Goal: Check status: Check status

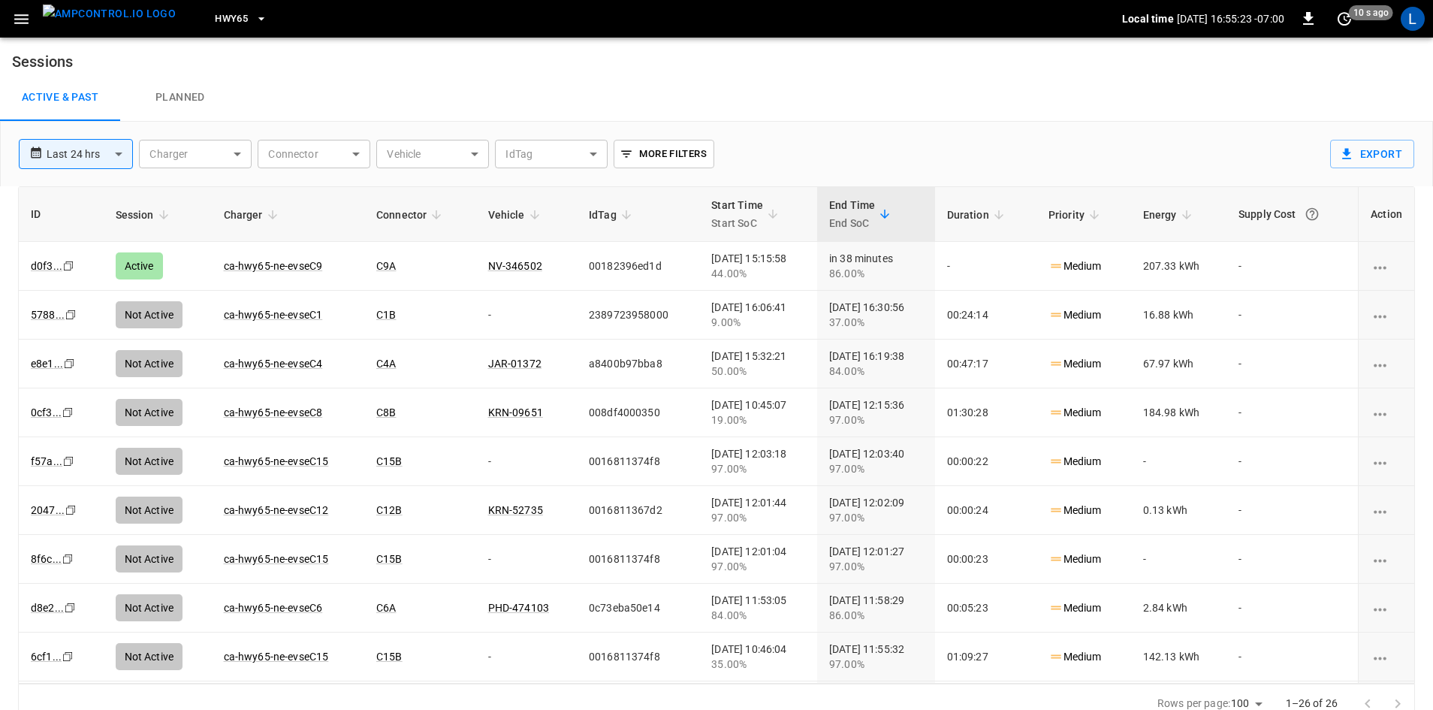
click at [223, 22] on button "HWY65" at bounding box center [241, 19] width 65 height 29
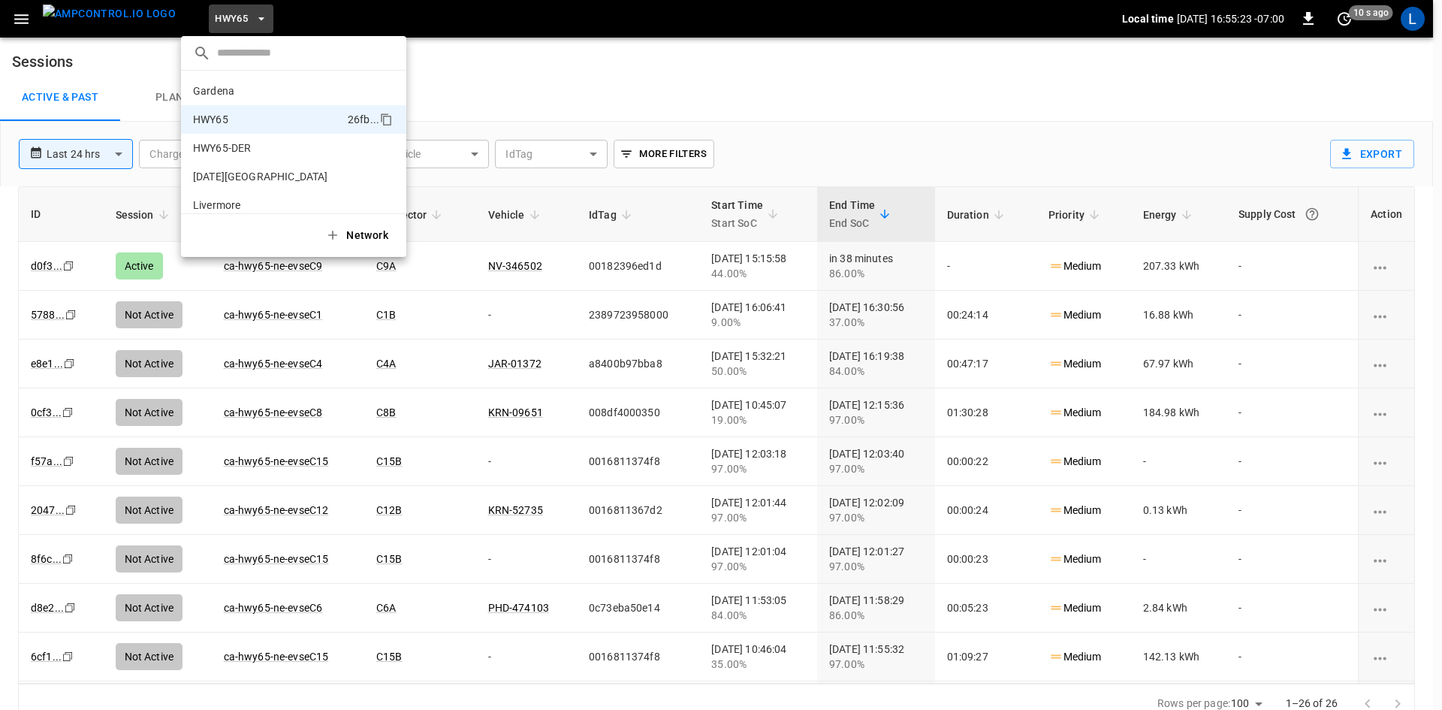
scroll to position [24, 0]
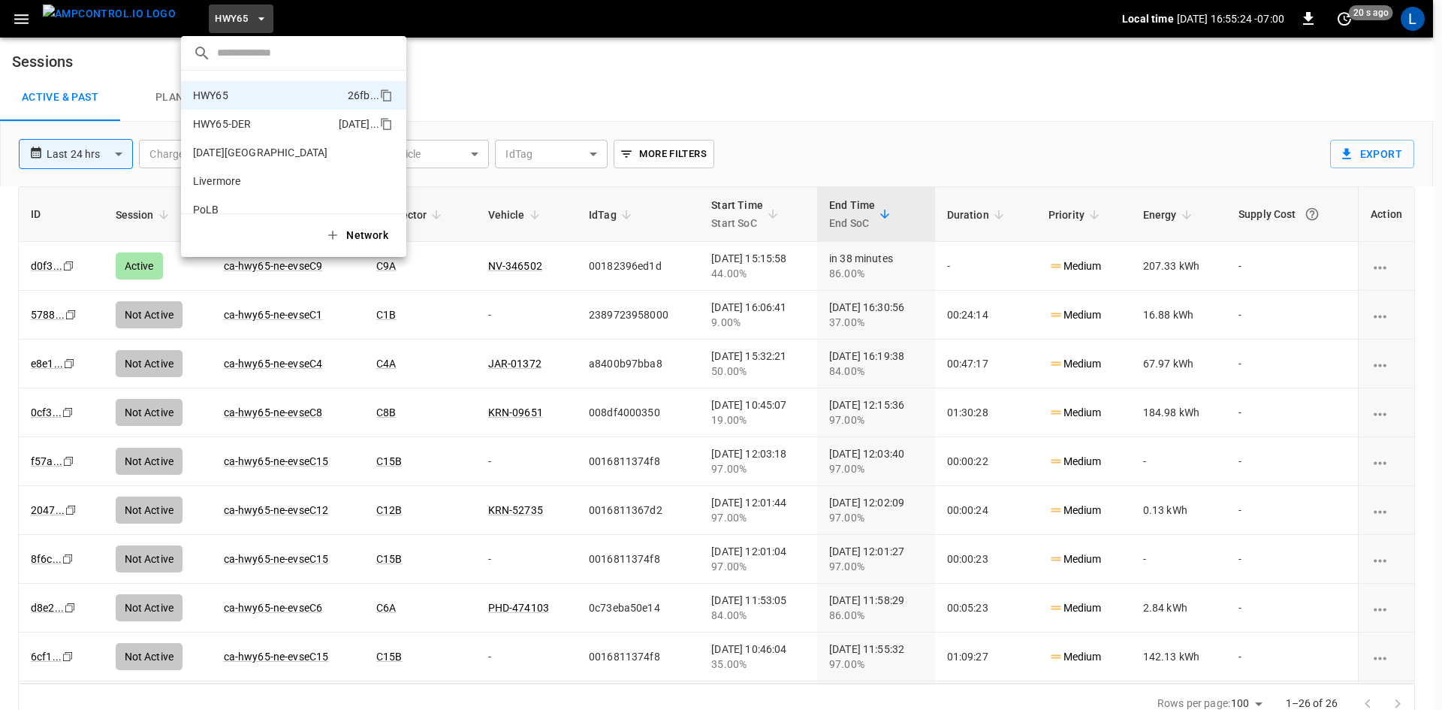
click at [249, 116] on li "HWY65-DER [DATE].." at bounding box center [293, 124] width 225 height 29
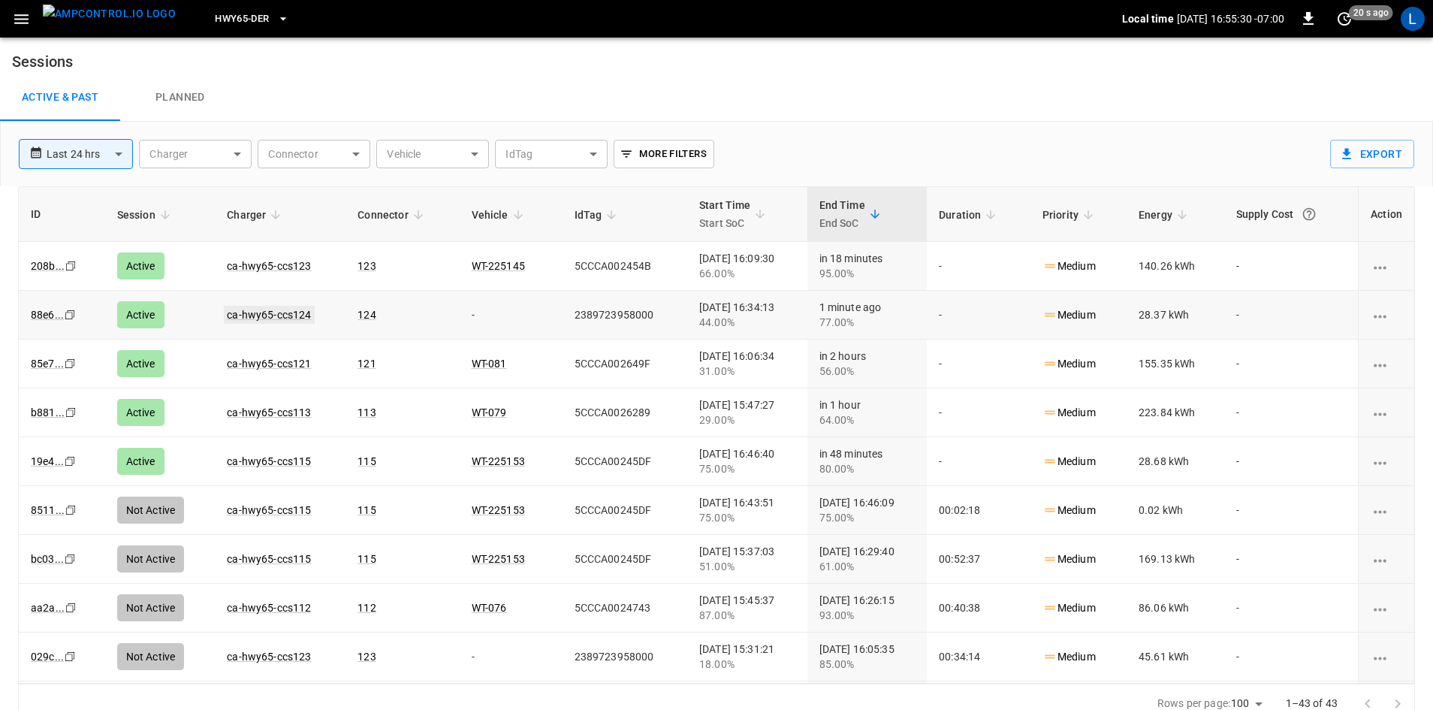
click at [262, 313] on link "ca-hwy65-ccs124" at bounding box center [269, 315] width 90 height 18
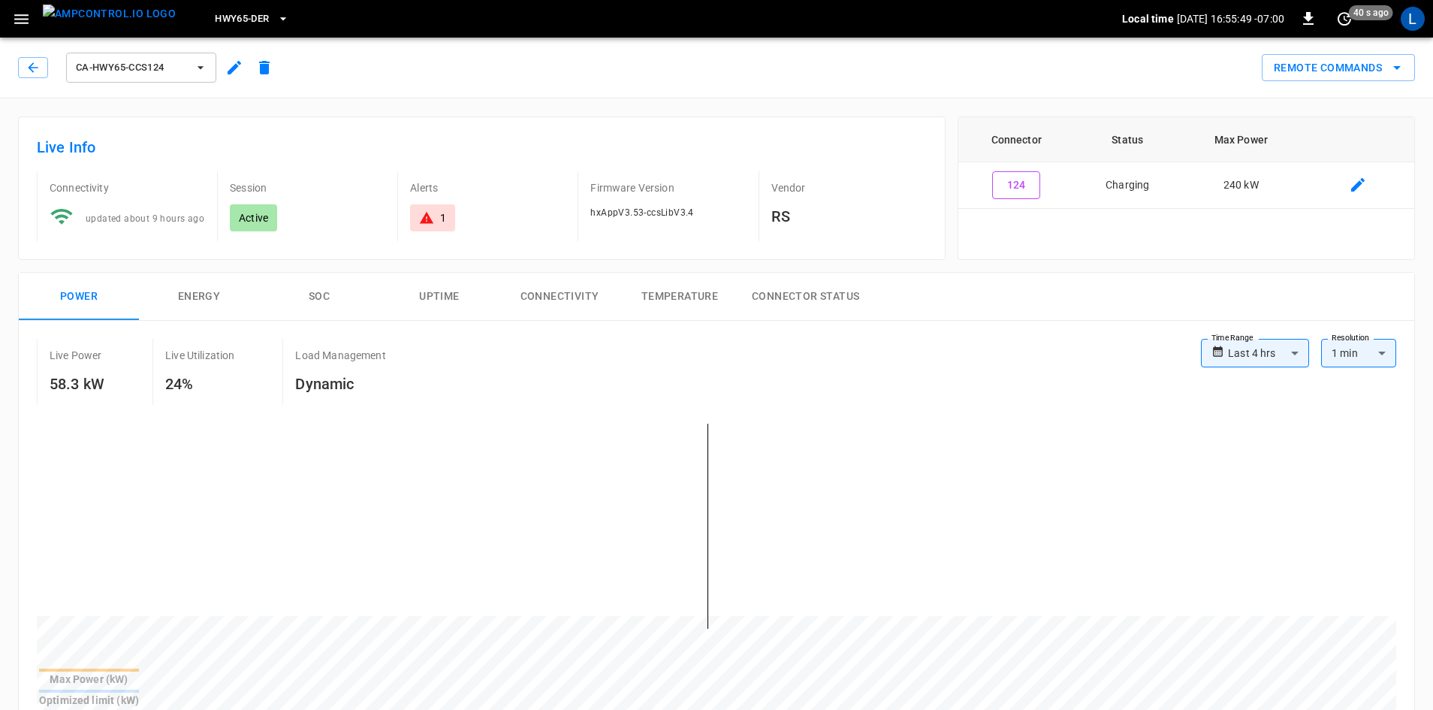
click at [276, 16] on icon "button" at bounding box center [283, 18] width 15 height 15
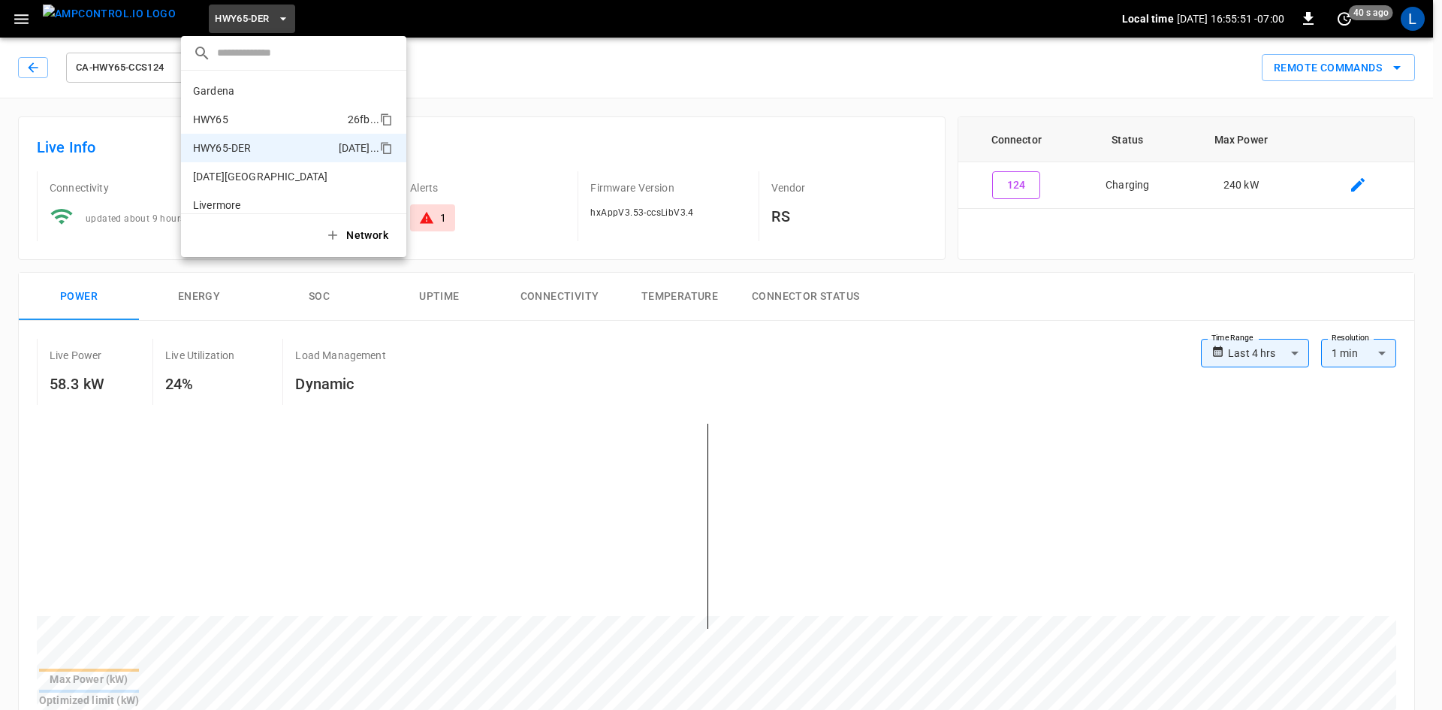
click at [264, 126] on li "HWY65 26fb ..." at bounding box center [293, 119] width 225 height 29
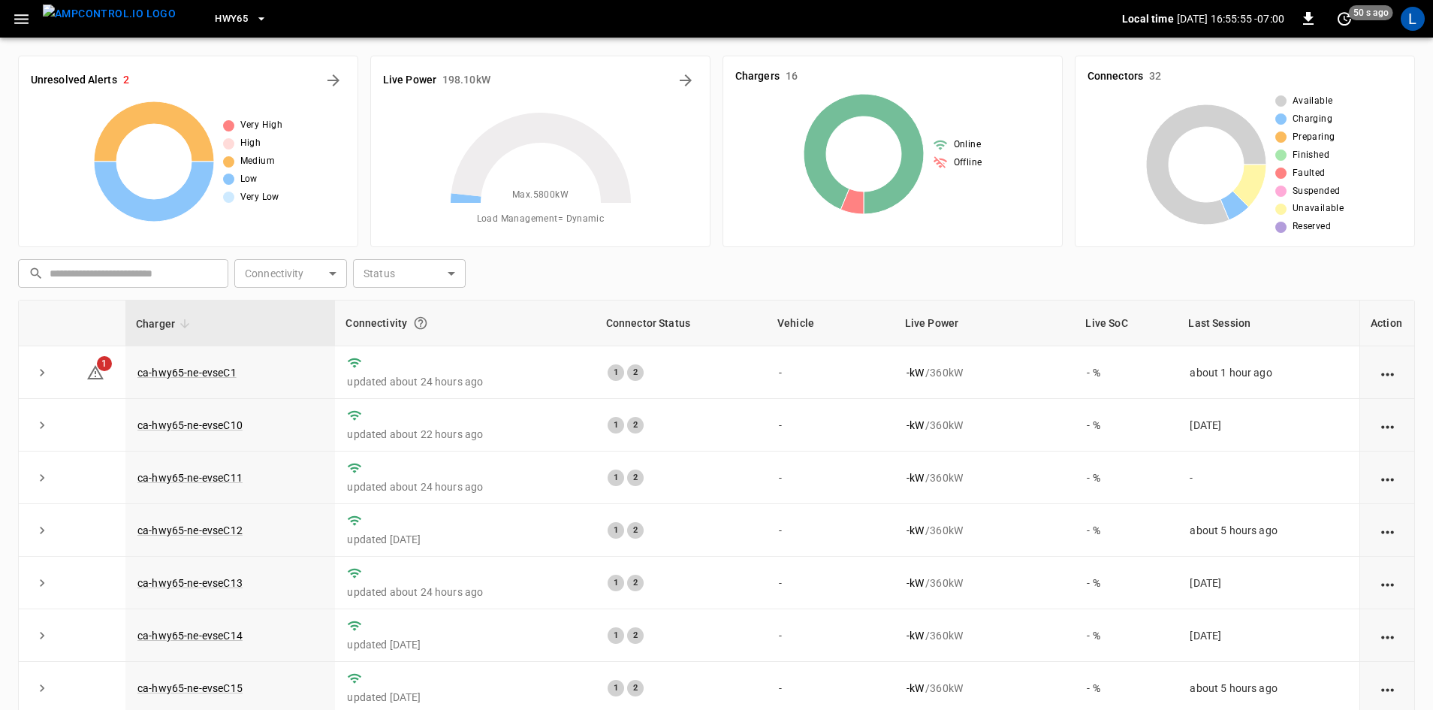
click at [449, 104] on div "Max. 5800 kW Load Management = Dynamic" at bounding box center [540, 167] width 315 height 133
click at [687, 74] on icon "Energy Overview" at bounding box center [686, 80] width 18 height 18
click at [27, 14] on icon "button" at bounding box center [21, 19] width 14 height 10
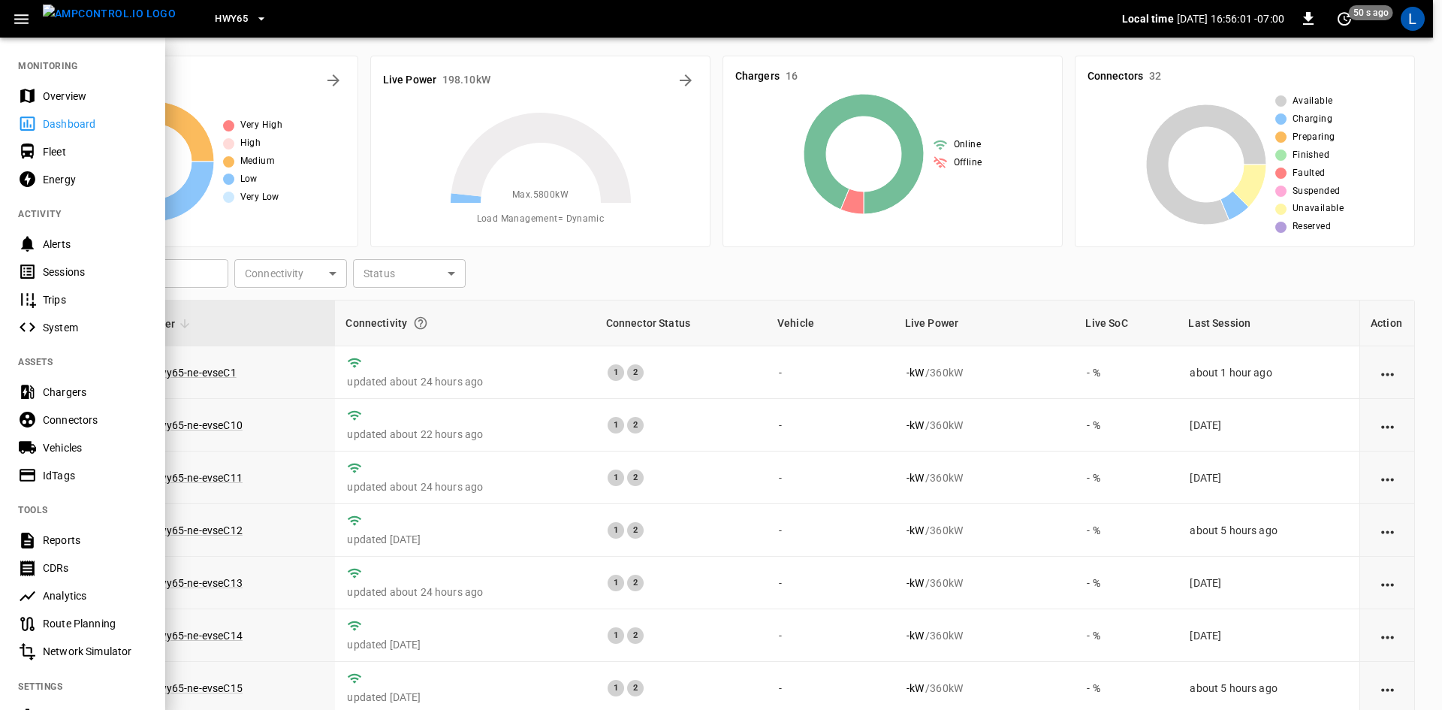
click at [66, 264] on div "Sessions" at bounding box center [95, 271] width 104 height 15
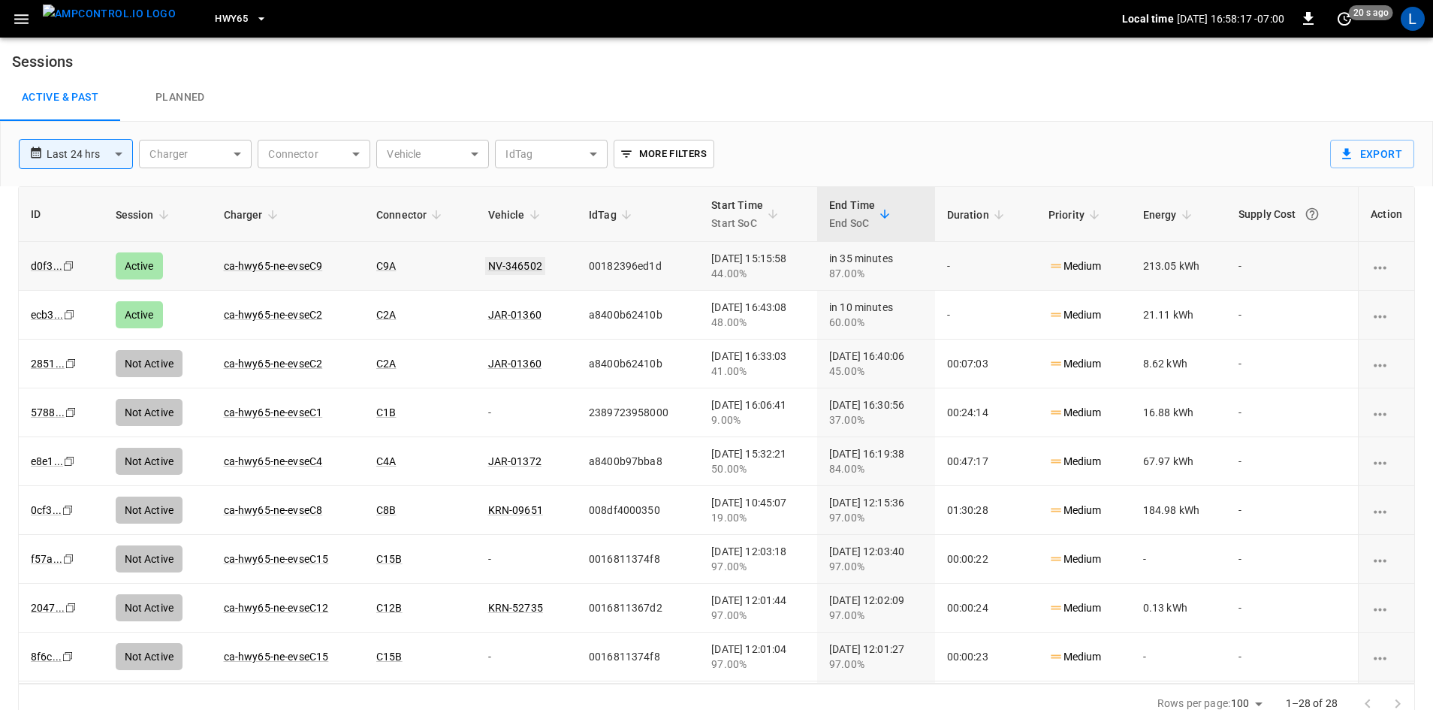
click at [490, 265] on link "NV-346502" at bounding box center [515, 266] width 60 height 18
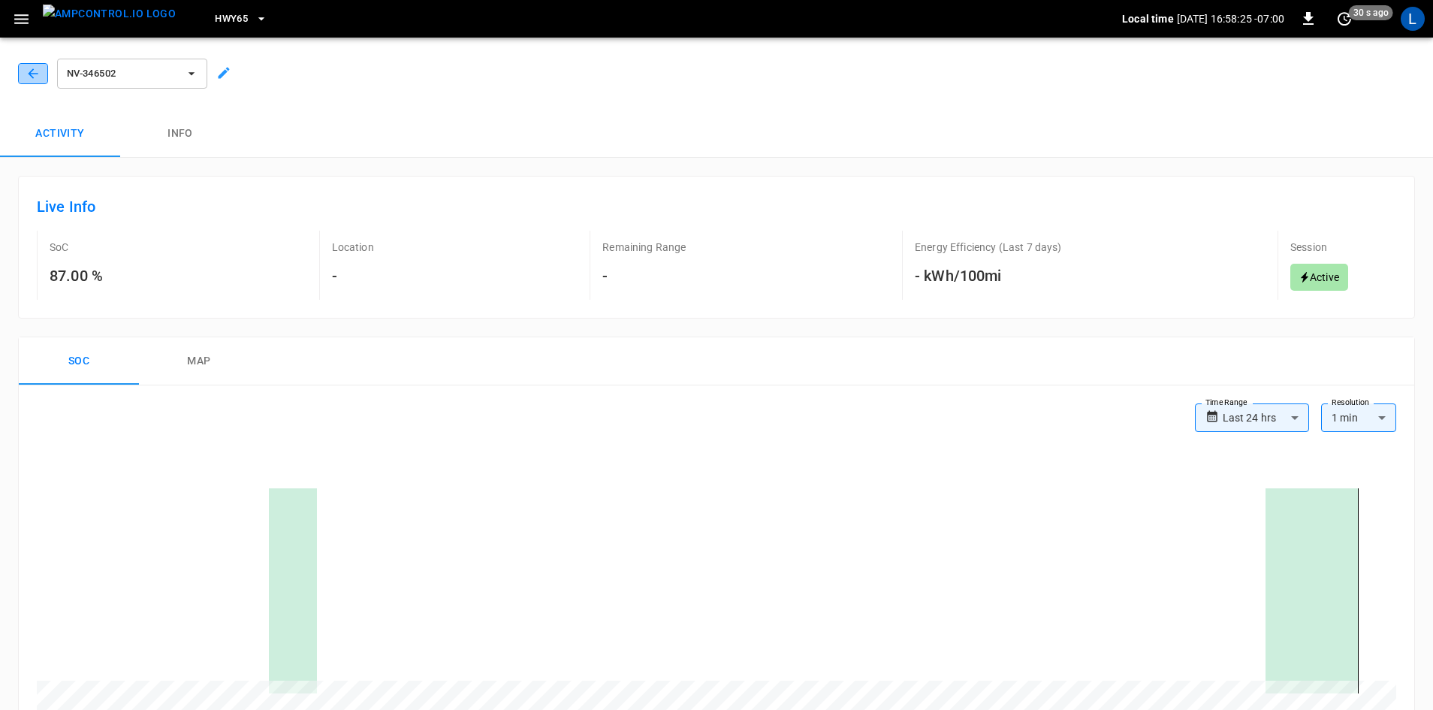
click at [32, 75] on icon "button" at bounding box center [33, 73] width 15 height 15
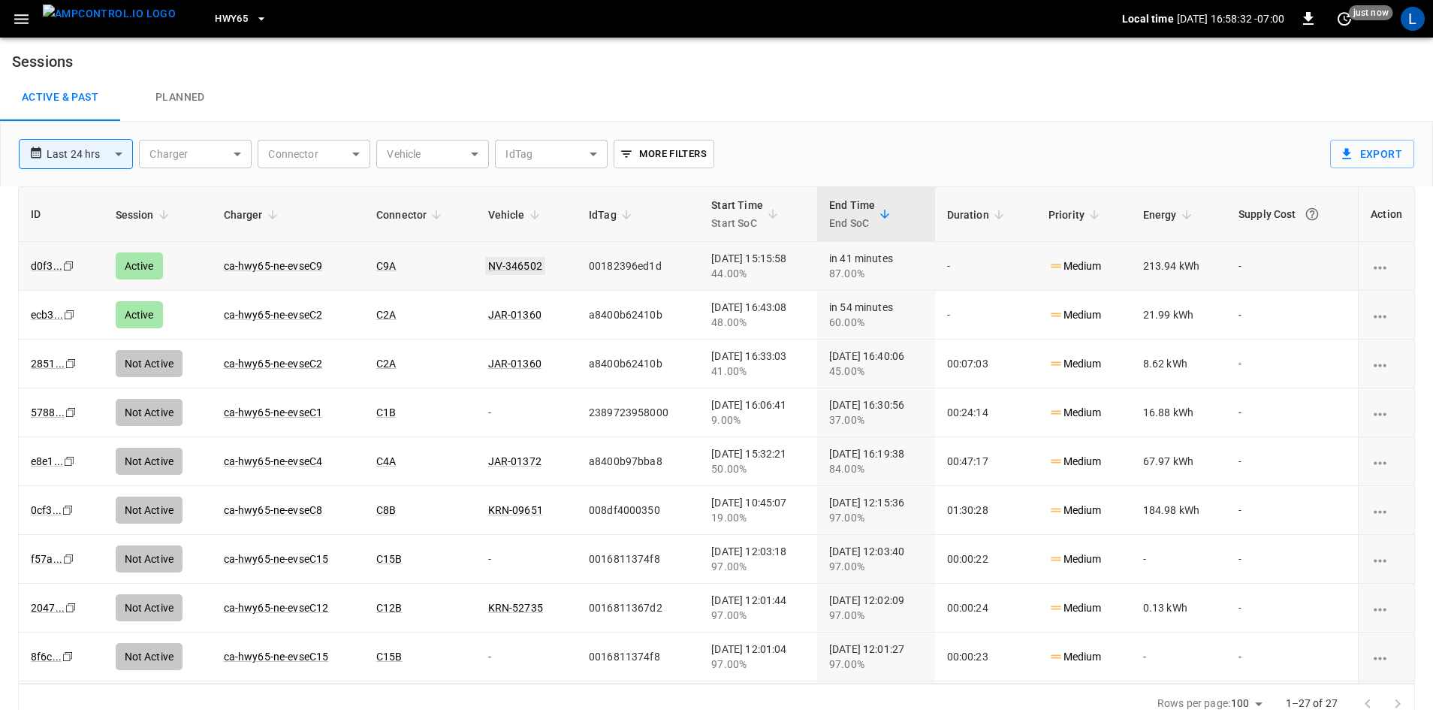
click at [511, 262] on link "NV-346502" at bounding box center [515, 266] width 60 height 18
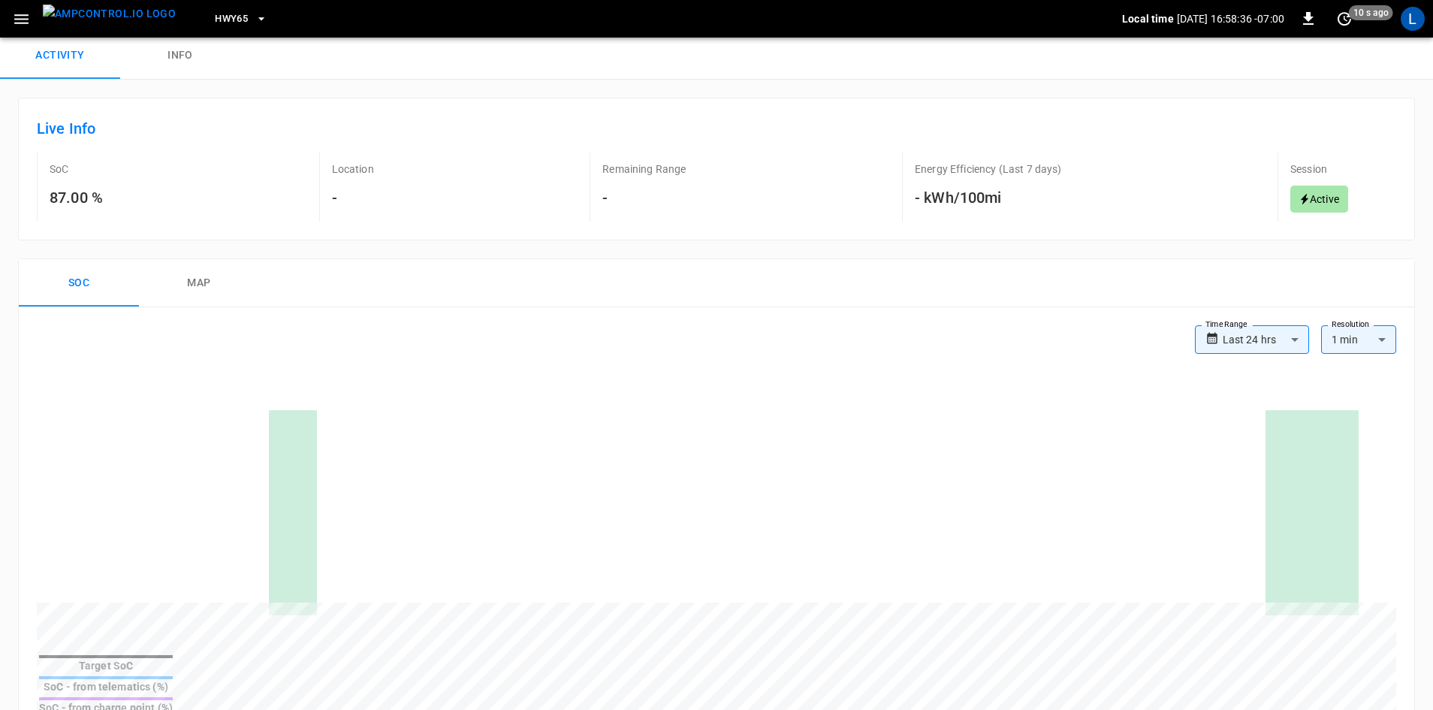
scroll to position [150, 0]
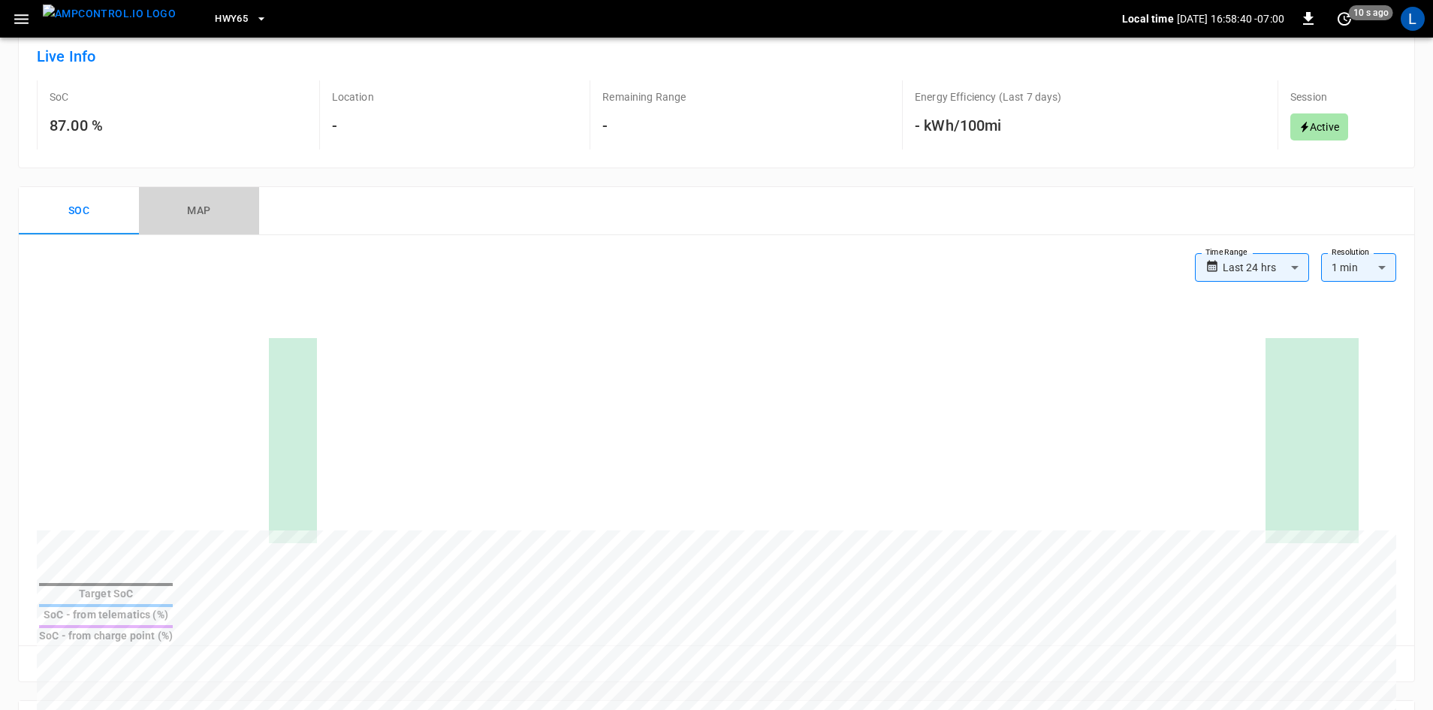
click at [196, 213] on button "map" at bounding box center [199, 211] width 120 height 48
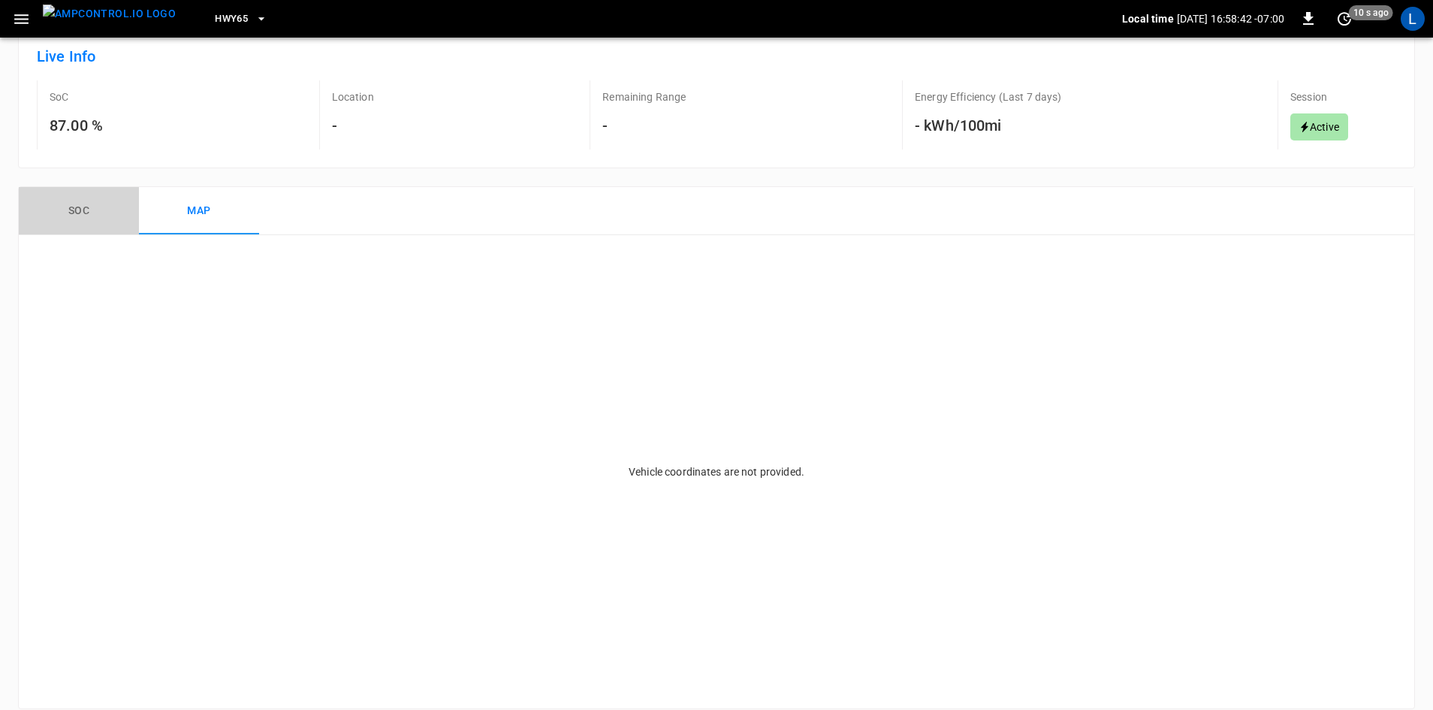
click at [102, 210] on button "Soc" at bounding box center [79, 211] width 120 height 48
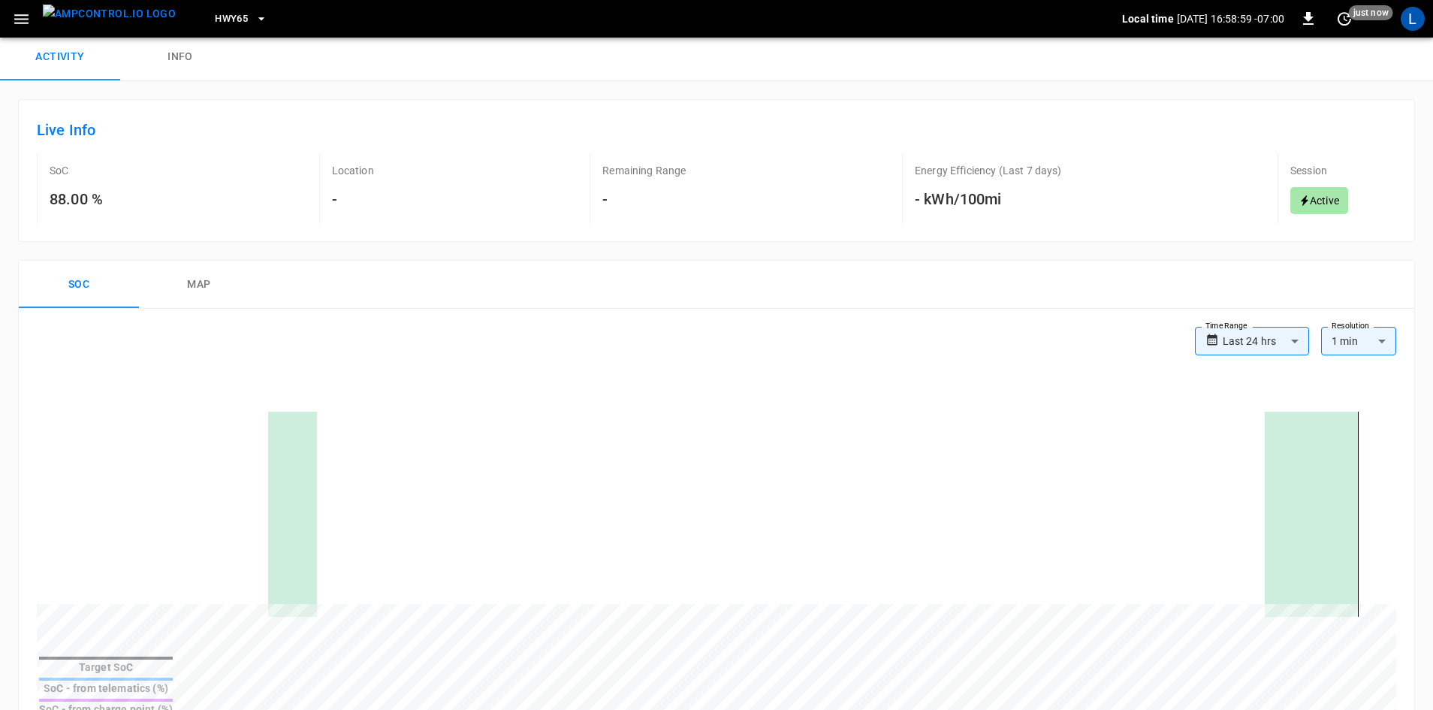
scroll to position [75, 0]
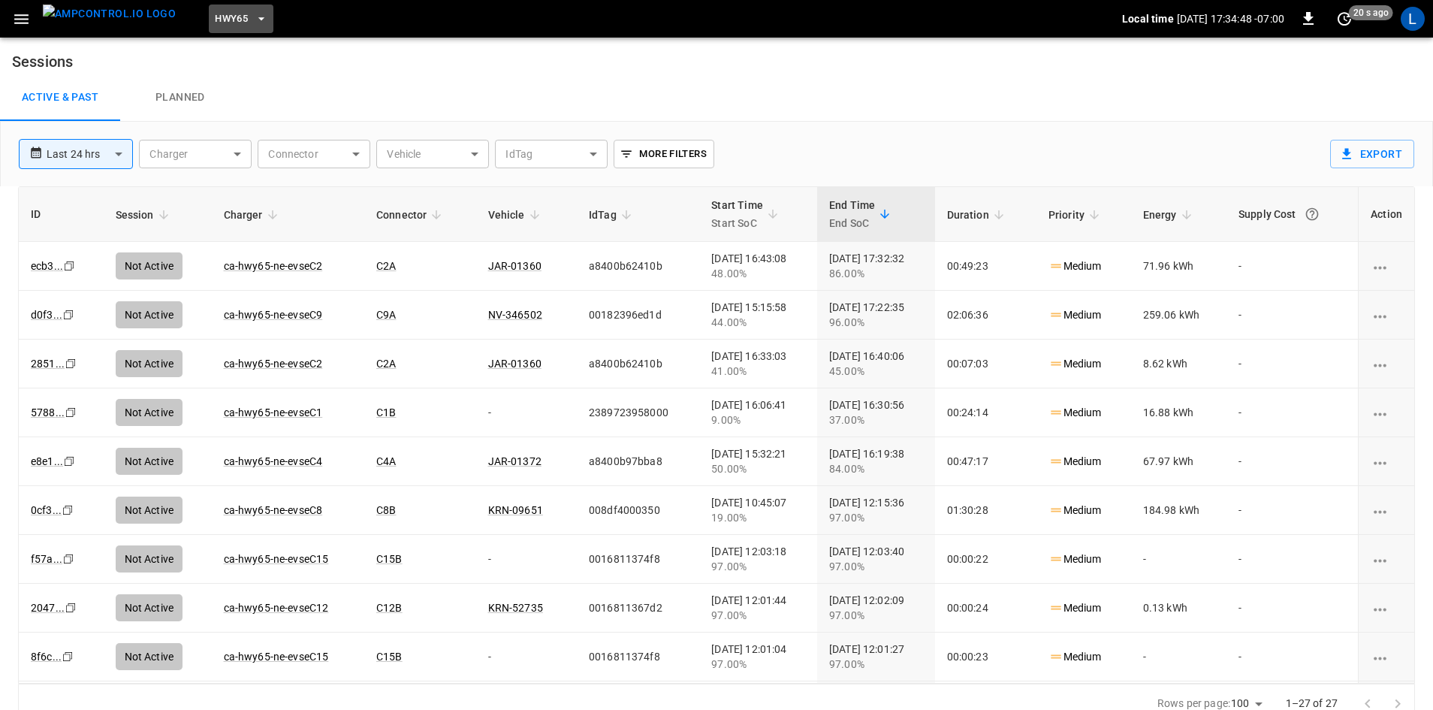
click at [215, 15] on span "HWY65" at bounding box center [231, 19] width 33 height 17
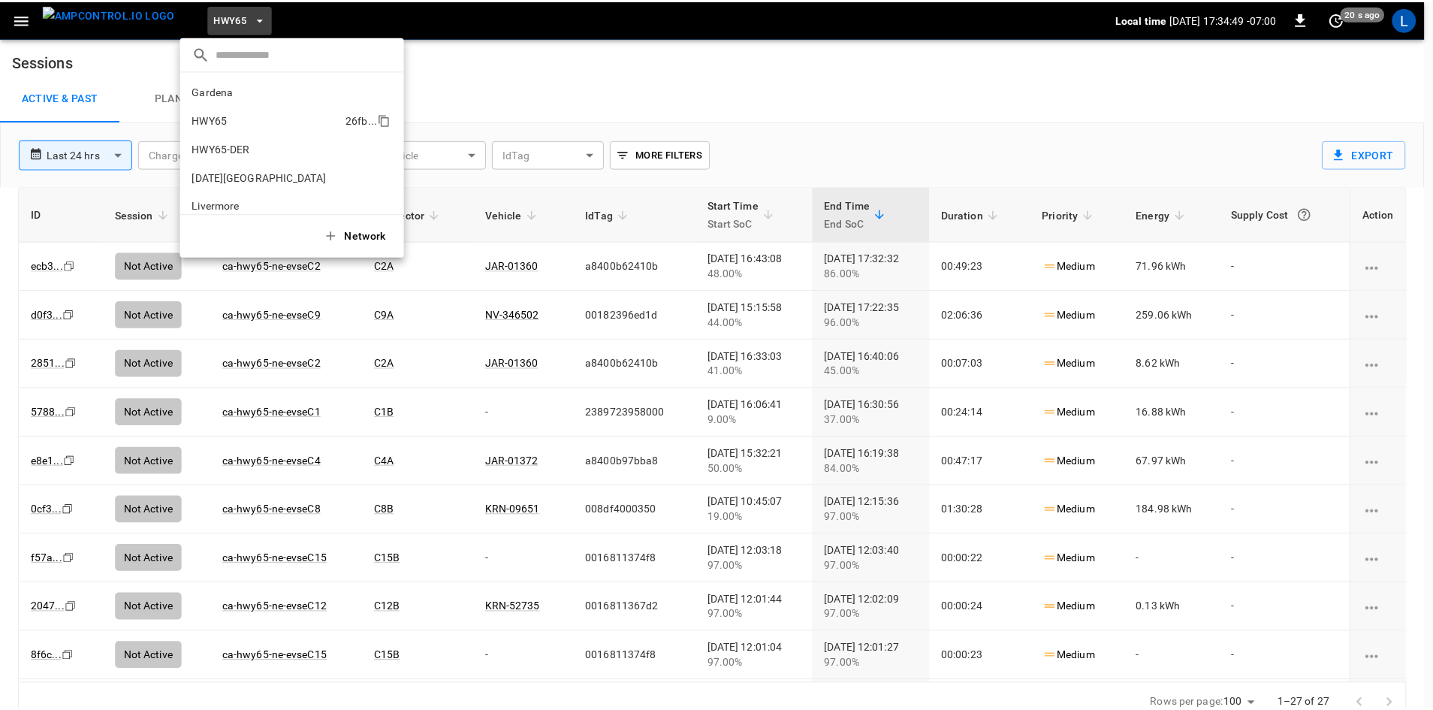
scroll to position [24, 0]
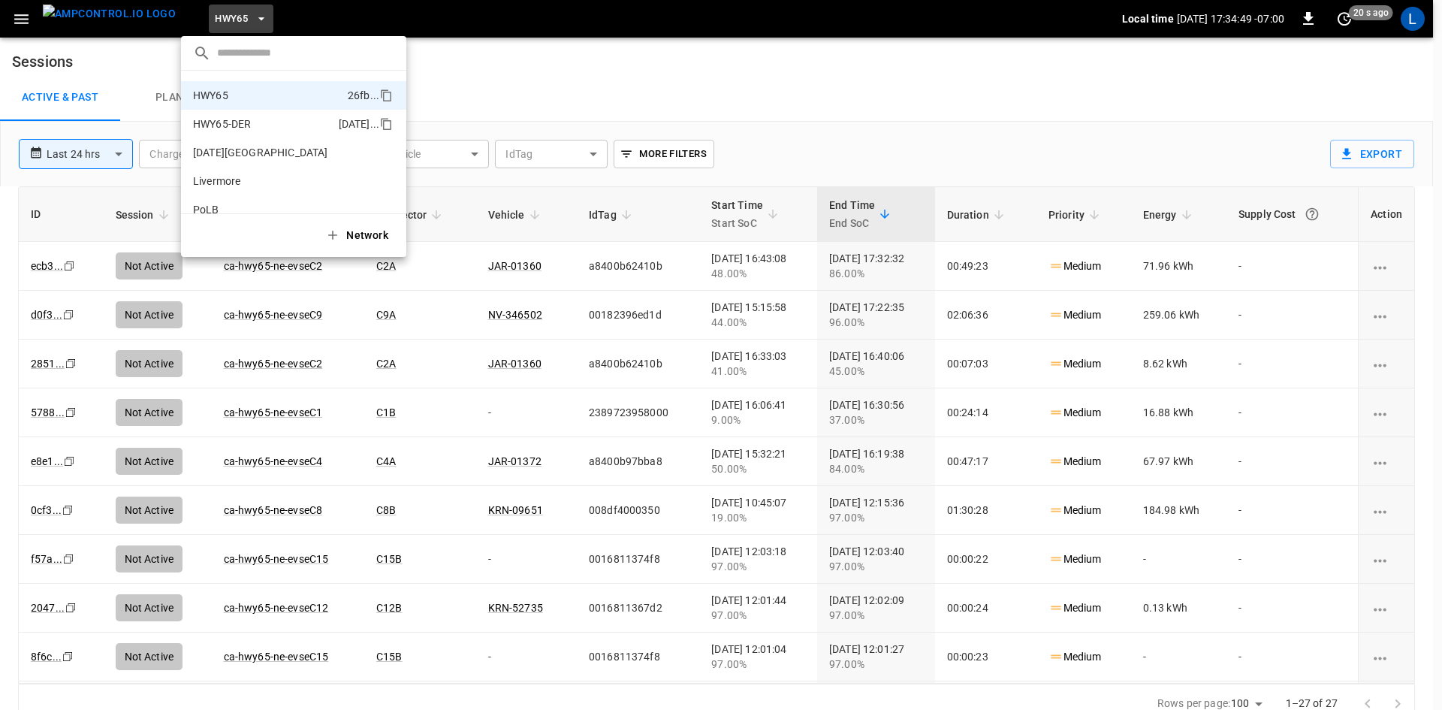
click at [253, 115] on li "HWY65-DER [DATE].." at bounding box center [293, 124] width 225 height 29
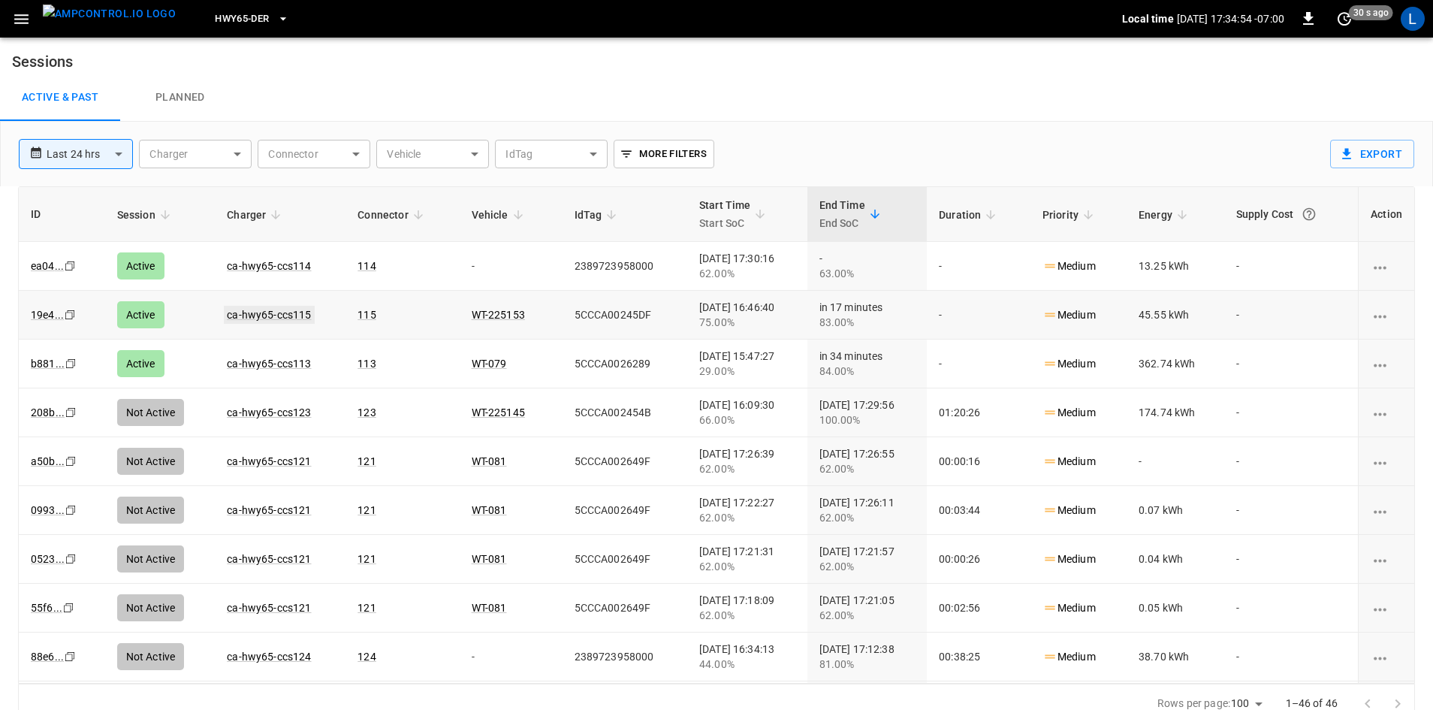
click at [278, 313] on link "ca-hwy65-ccs115" at bounding box center [269, 315] width 90 height 18
